Goal: Check status: Verify the current state of an ongoing process or item

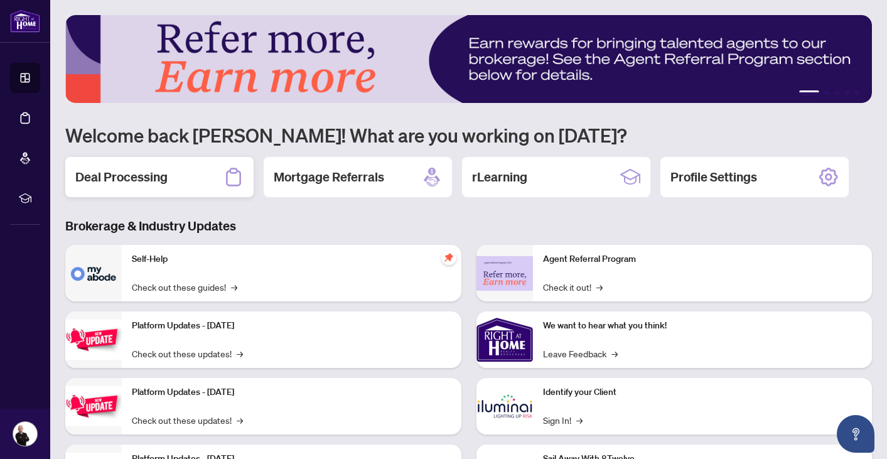
click at [136, 168] on h2 "Deal Processing" at bounding box center [121, 177] width 92 height 18
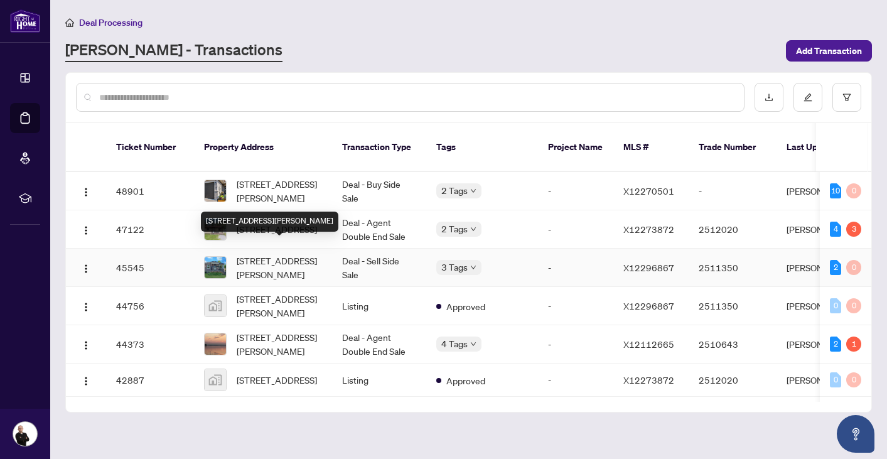
click at [261, 254] on span "[STREET_ADDRESS][PERSON_NAME]" at bounding box center [279, 268] width 85 height 28
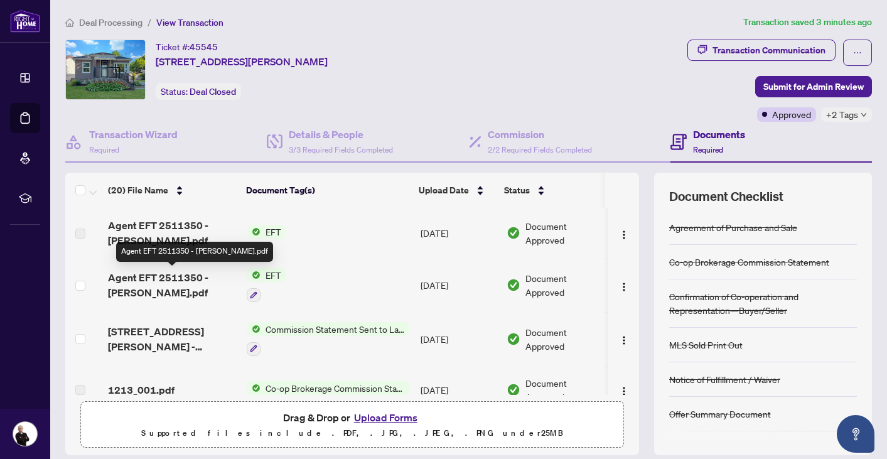
click at [115, 279] on span "Agent EFT 2511350 - [PERSON_NAME].pdf" at bounding box center [172, 285] width 129 height 30
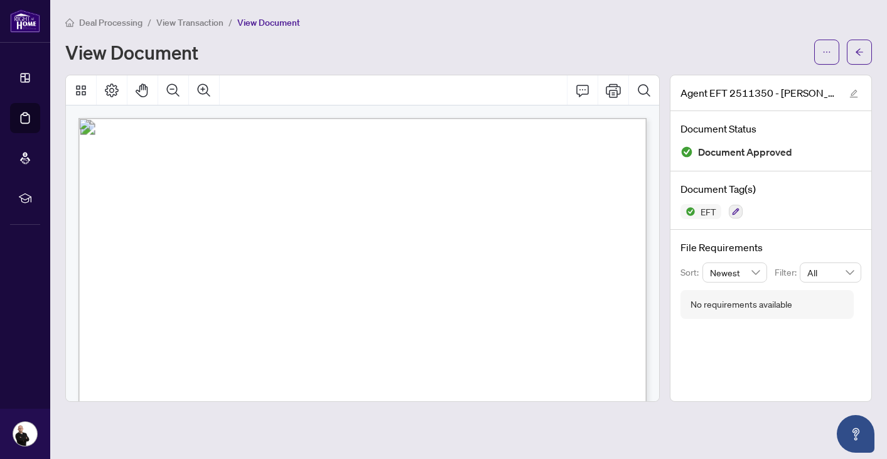
drag, startPoint x: 606, startPoint y: 234, endPoint x: 576, endPoint y: 230, distance: 30.3
click at [576, 118] on p "Right at Home Realty PAID BY E.F.T. [DATE] Seven Thousand Forty One and 59/100 …" at bounding box center [498, 118] width 840 height 0
click at [549, 247] on span "7,041.59" at bounding box center [535, 245] width 26 height 7
drag, startPoint x: 568, startPoint y: 244, endPoint x: 621, endPoint y: 247, distance: 52.8
click at [621, 118] on p "Right at Home Realty PAID BY E.F.T. [DATE] Seven Thousand Forty One and 59/100 …" at bounding box center [498, 118] width 840 height 0
